Goal: Go to known website: Access a specific website the user already knows

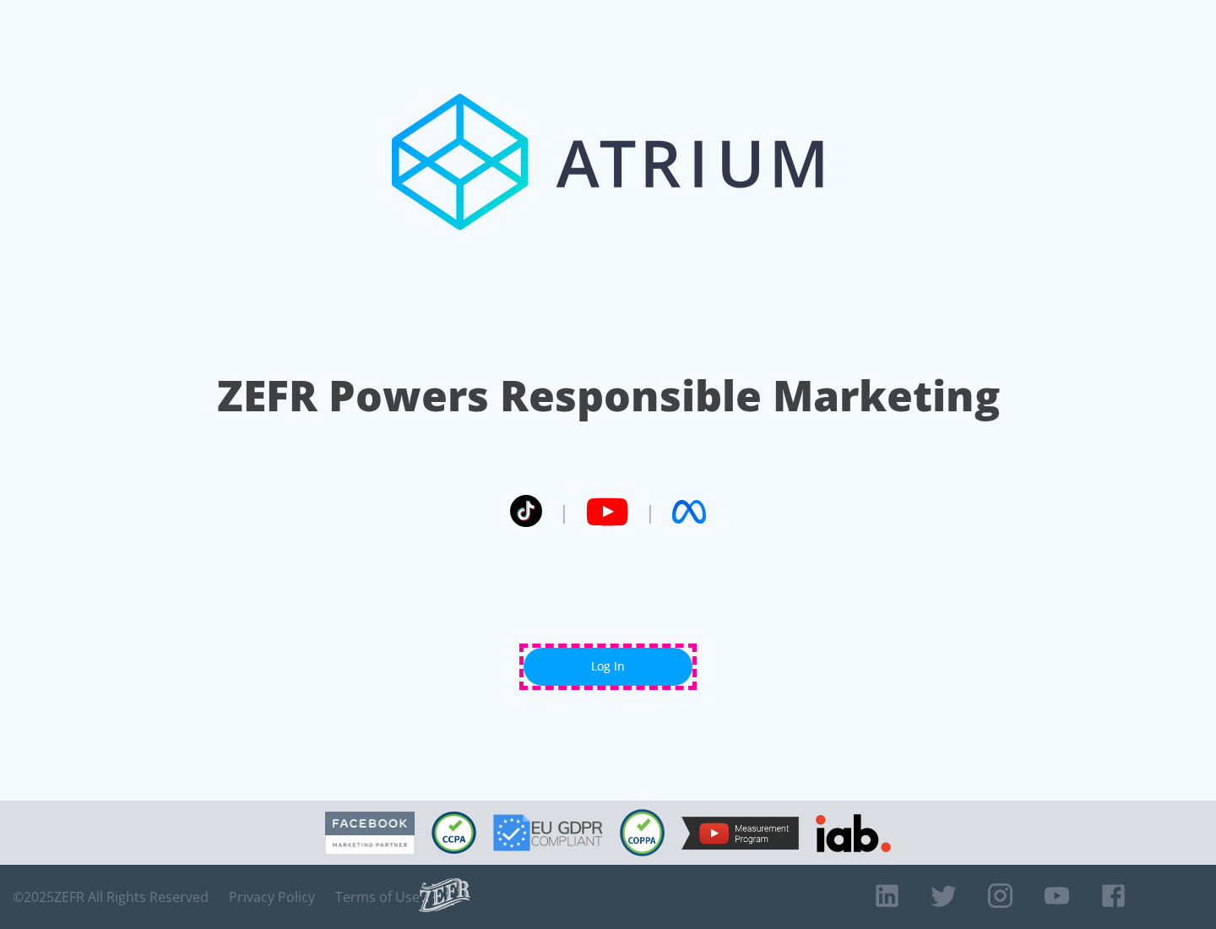
click at [608, 666] on link "Log In" at bounding box center [607, 667] width 169 height 38
